Goal: Transaction & Acquisition: Purchase product/service

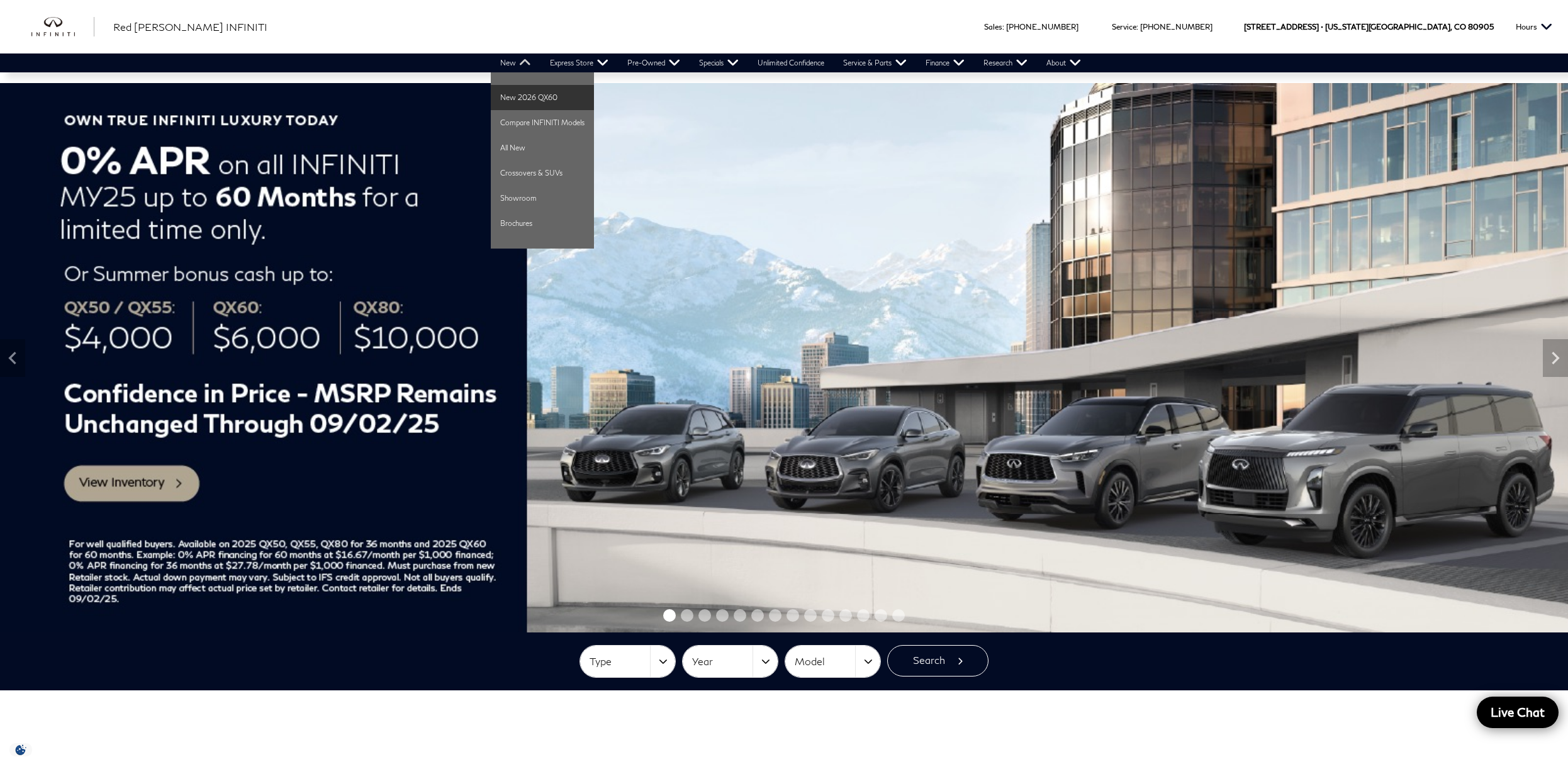
click at [523, 97] on link "New 2026 QX60" at bounding box center [543, 97] width 103 height 25
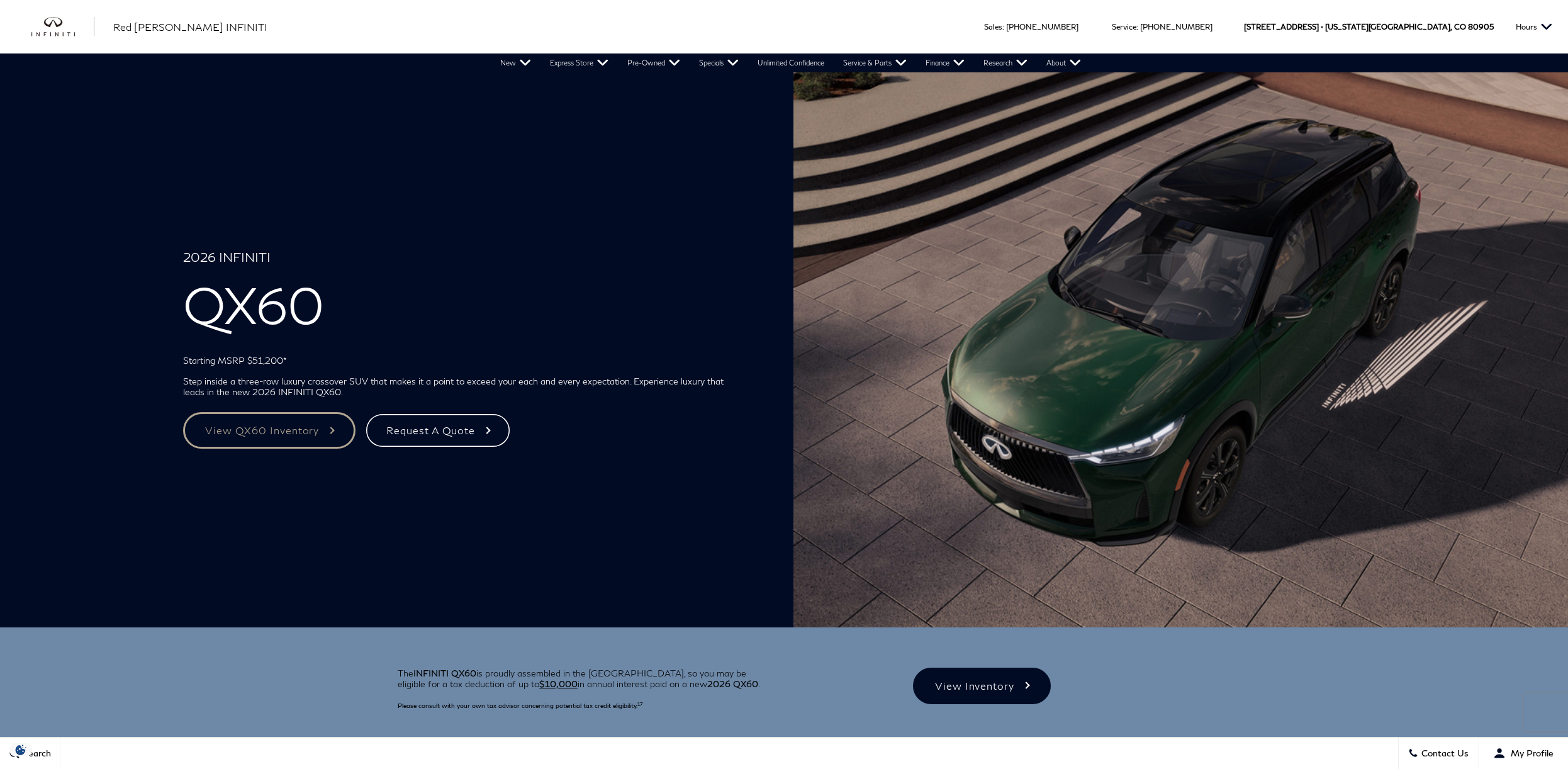
click at [292, 425] on link "View QX60 Inventory" at bounding box center [270, 431] width 173 height 36
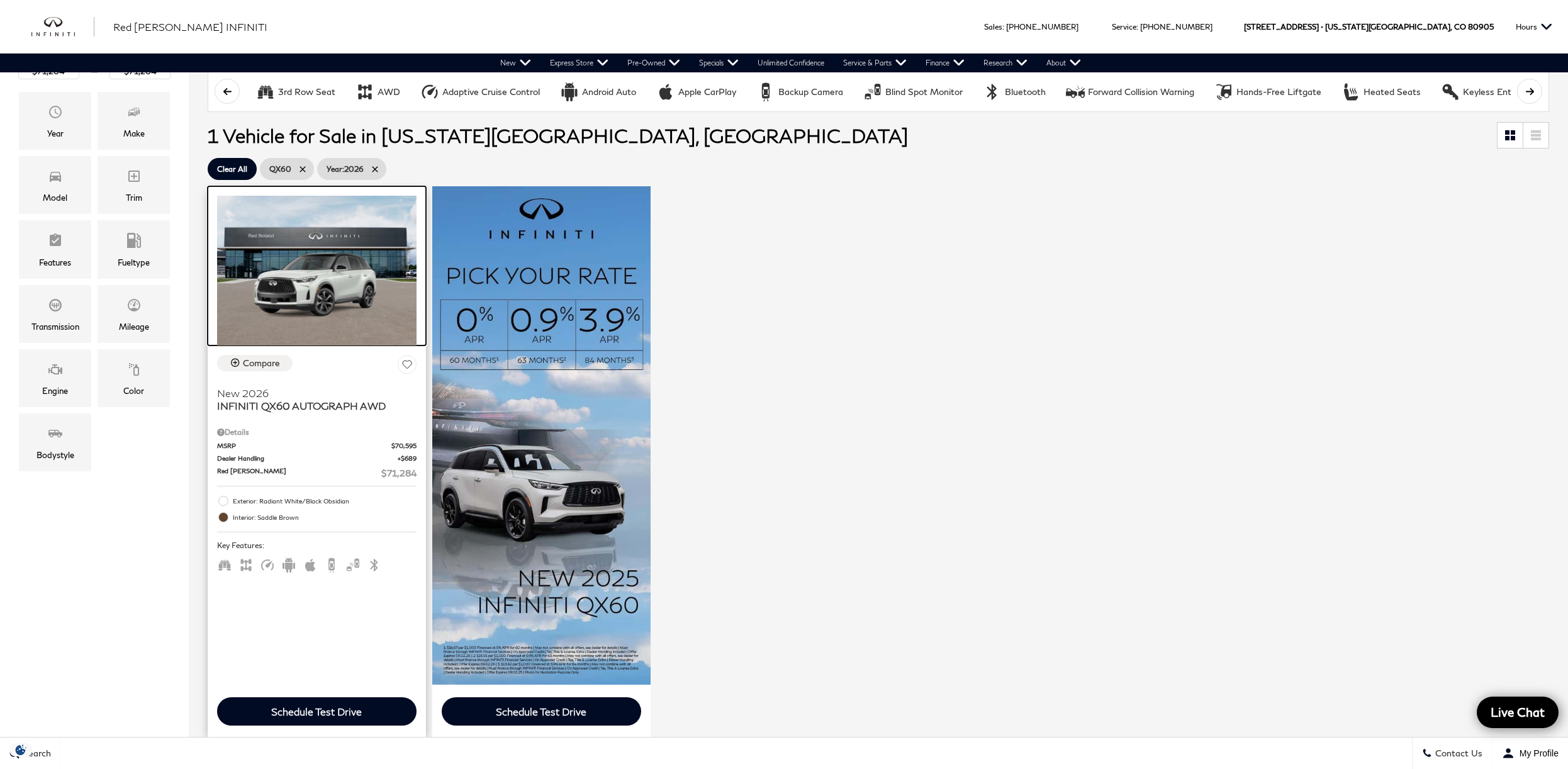
click at [258, 270] on img at bounding box center [317, 271] width 199 height 150
